Goal: Task Accomplishment & Management: Use online tool/utility

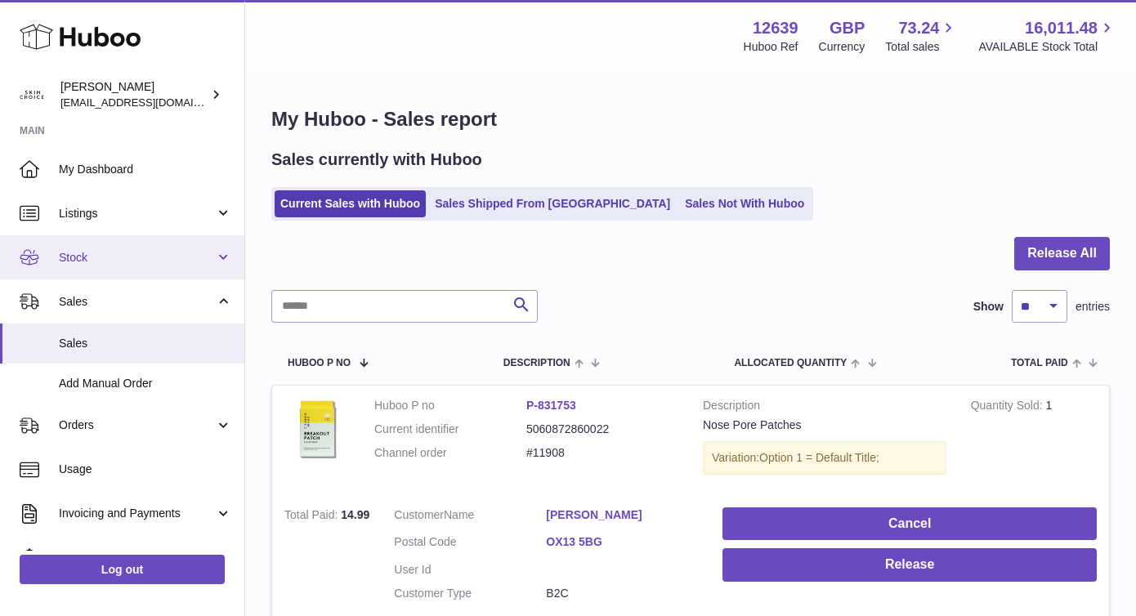
click at [150, 251] on span "Stock" at bounding box center [137, 258] width 156 height 16
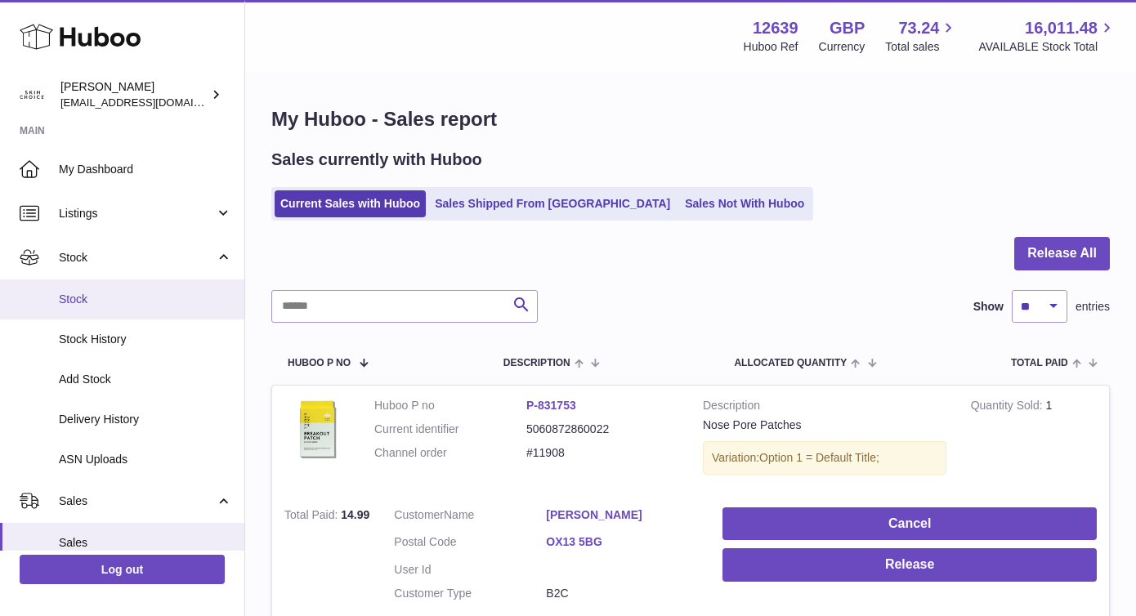
click at [138, 290] on link "Stock" at bounding box center [122, 299] width 244 height 40
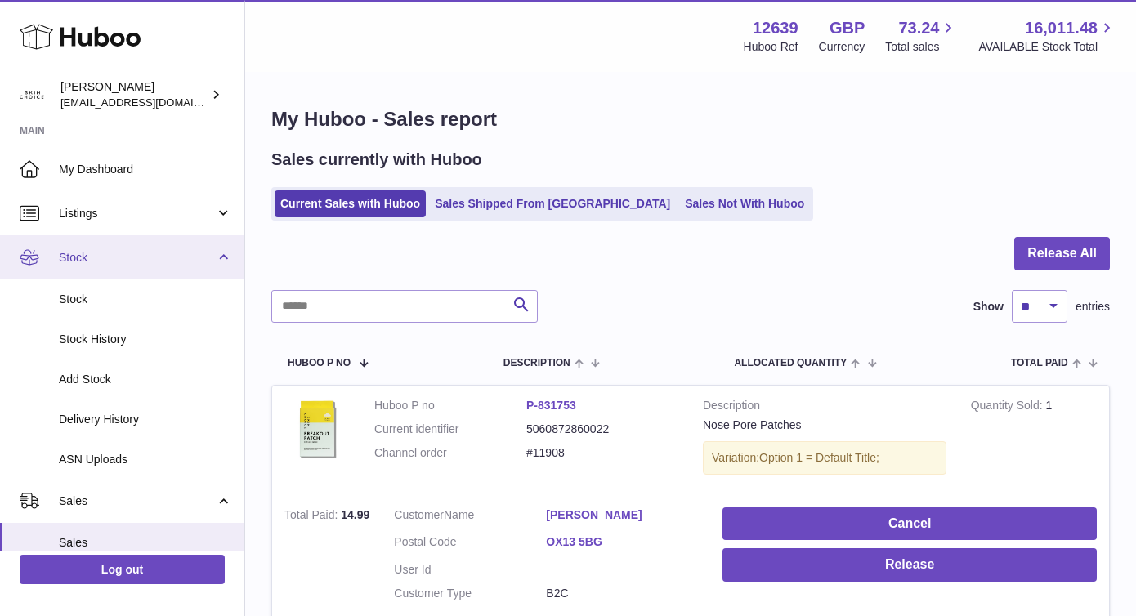
click at [215, 261] on link "Stock" at bounding box center [122, 257] width 244 height 44
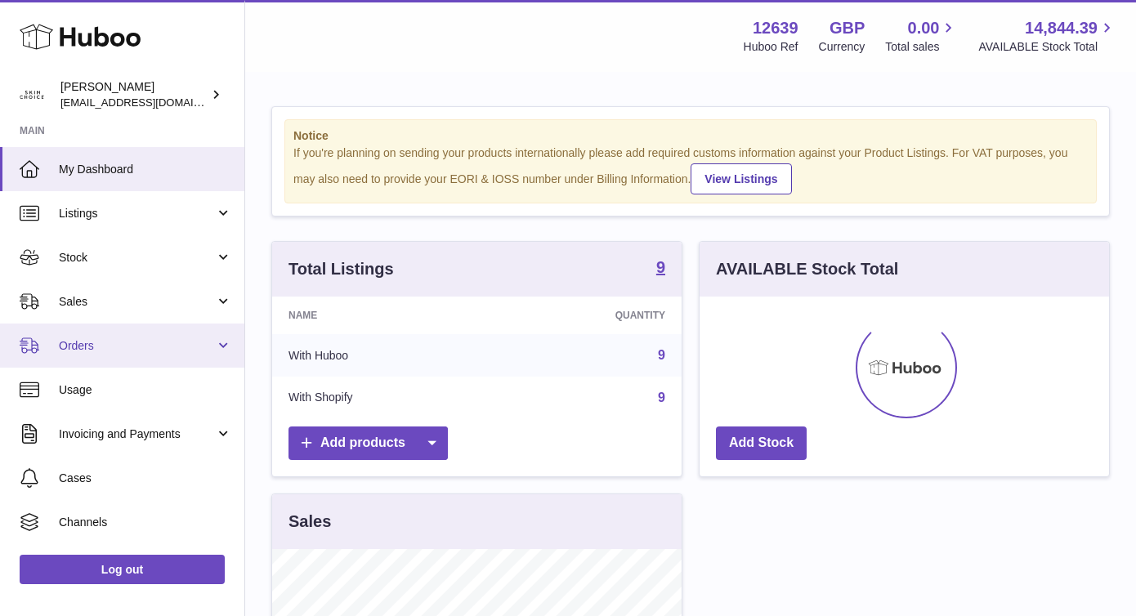
scroll to position [255, 409]
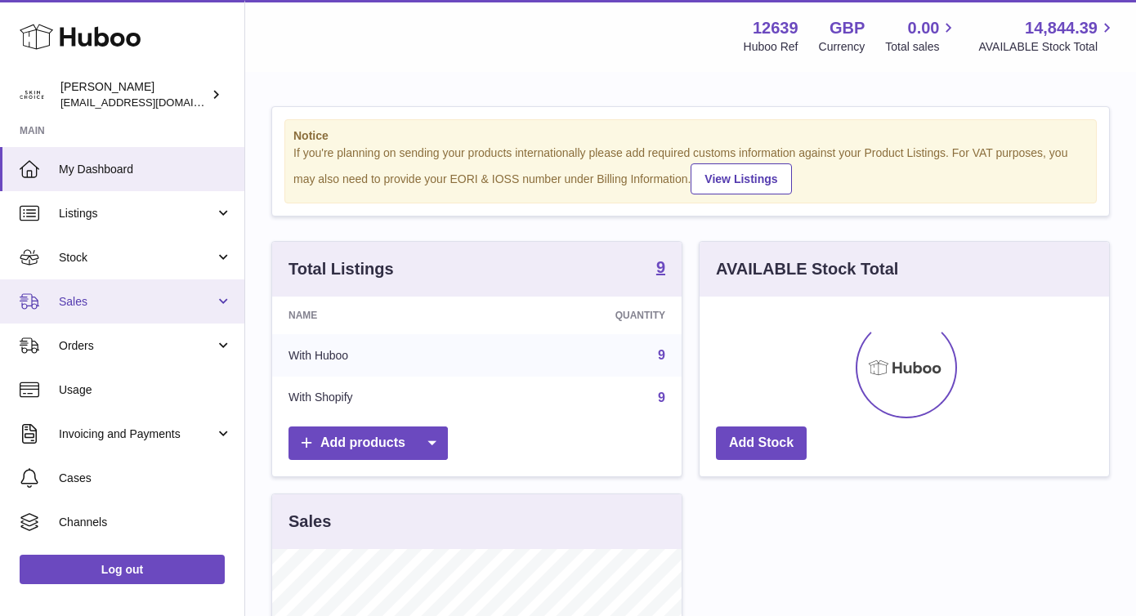
click at [209, 305] on span "Sales" at bounding box center [137, 302] width 156 height 16
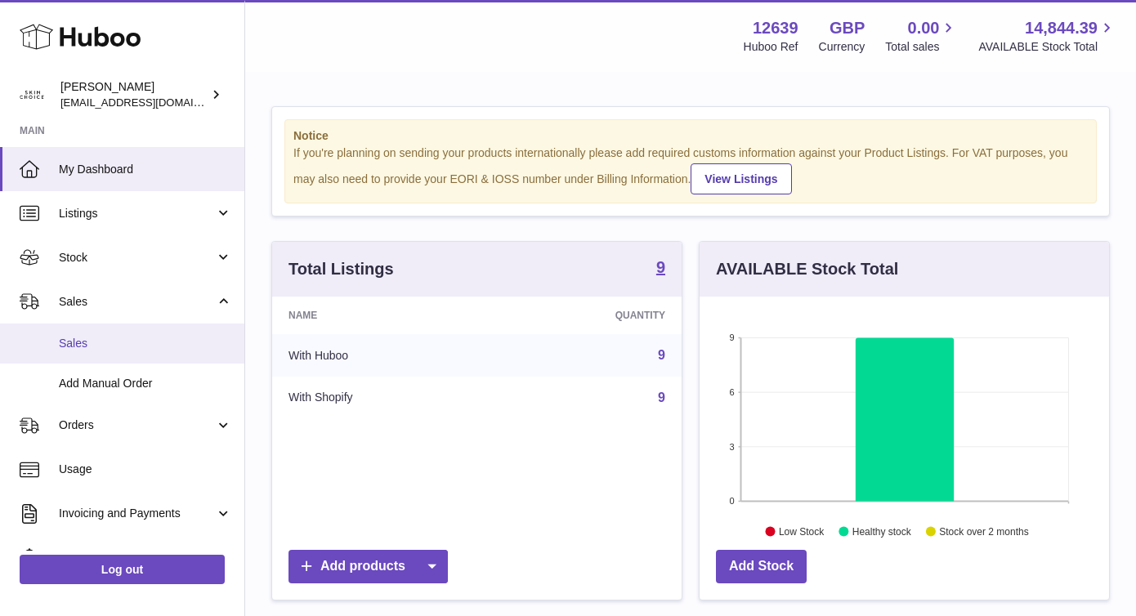
click at [173, 350] on span "Sales" at bounding box center [145, 344] width 173 height 16
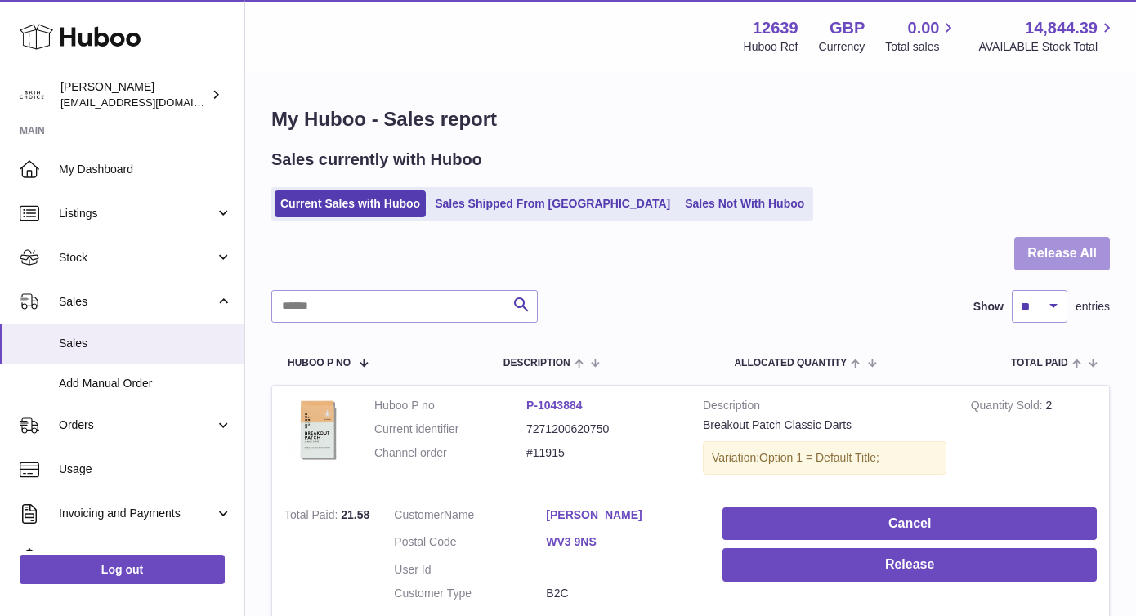
click at [1082, 261] on button "Release All" at bounding box center [1062, 253] width 96 height 33
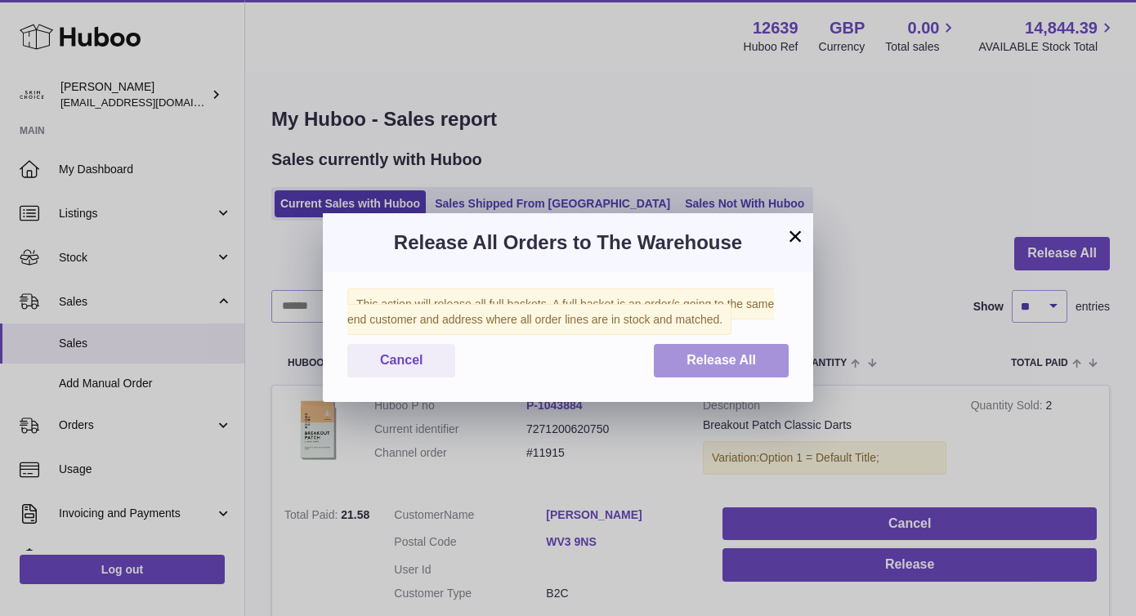
click at [752, 351] on button "Release All" at bounding box center [721, 360] width 135 height 33
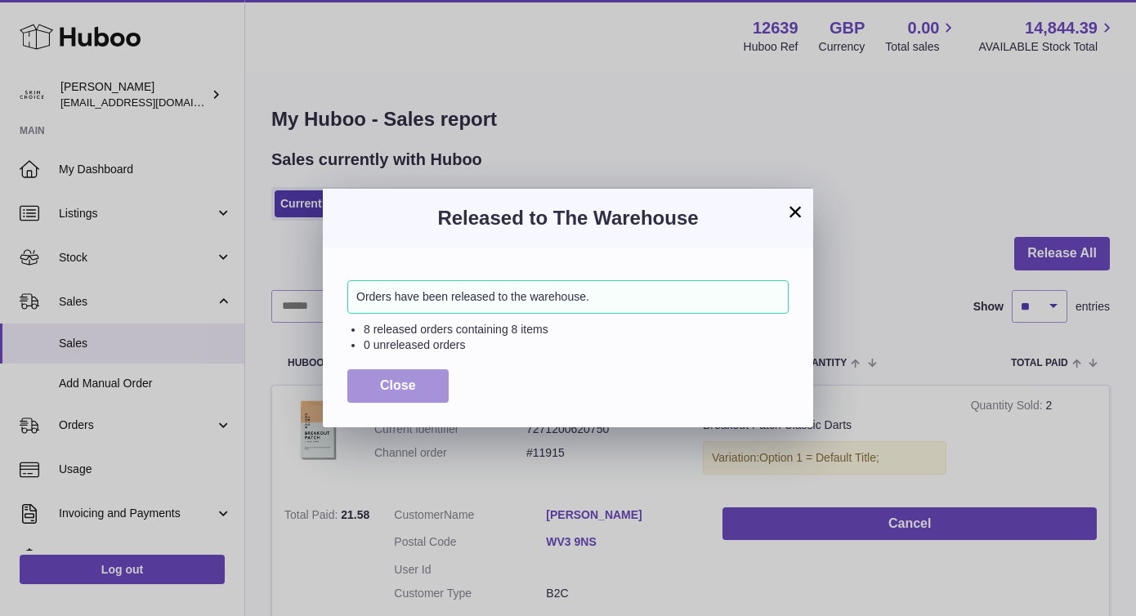
click at [357, 383] on button "Close" at bounding box center [397, 385] width 101 height 33
